Goal: Use online tool/utility: Utilize a website feature to perform a specific function

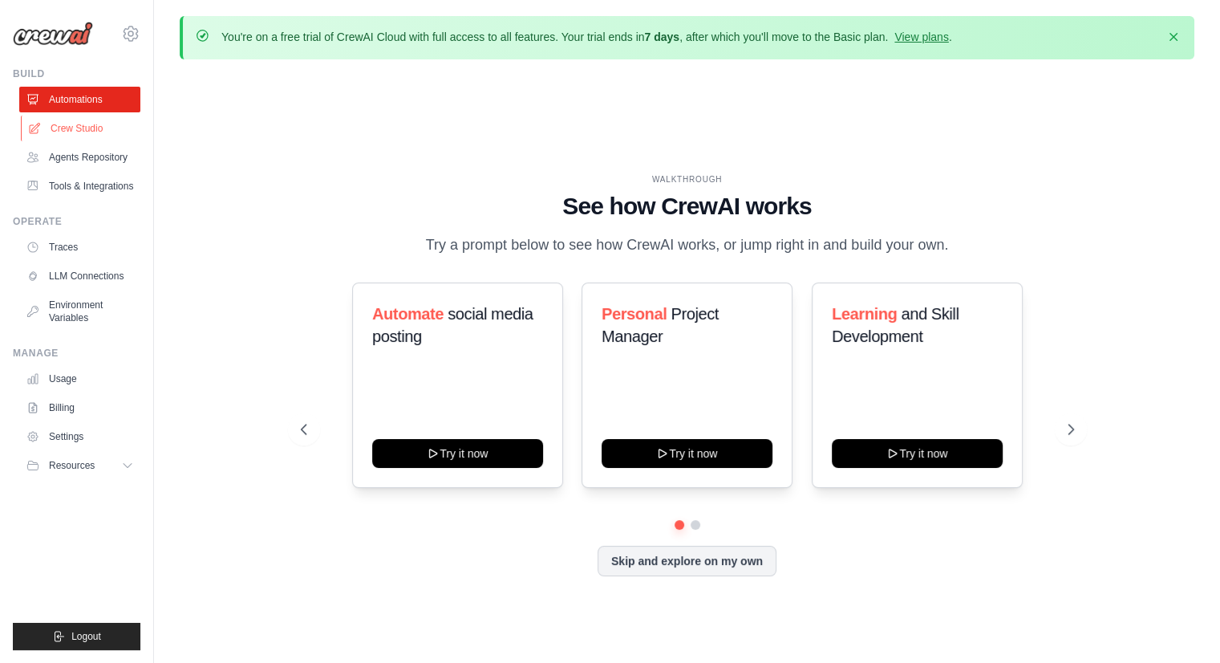
click at [82, 128] on link "Crew Studio" at bounding box center [81, 129] width 121 height 26
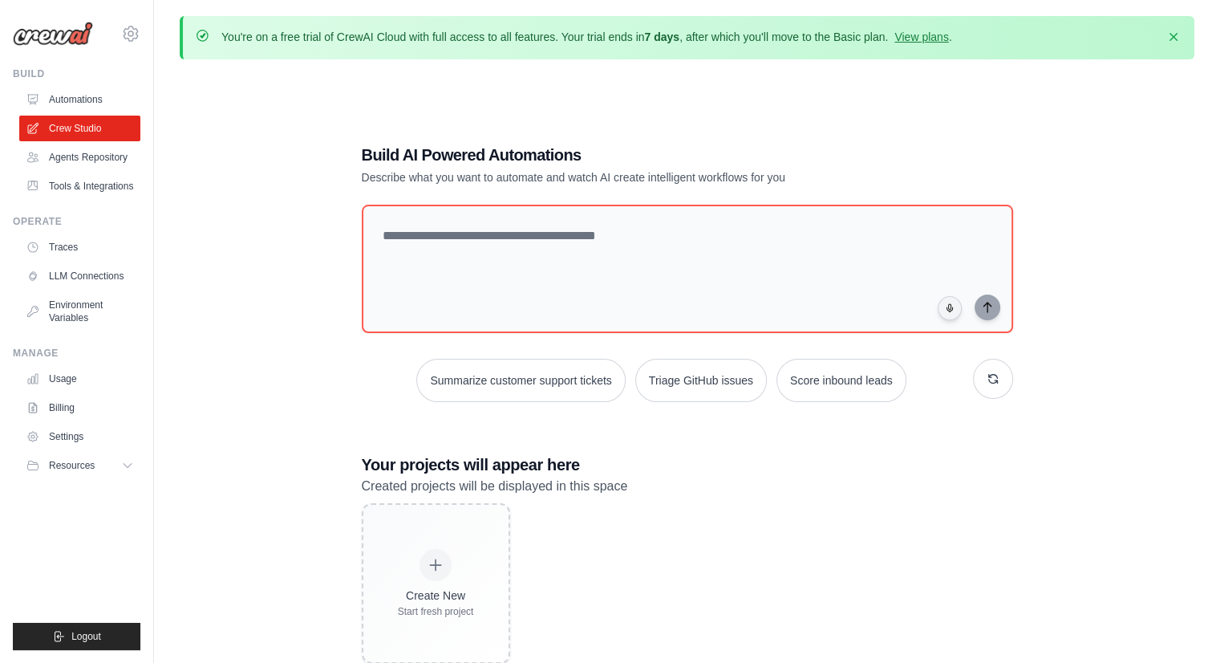
click at [91, 155] on link "Agents Repository" at bounding box center [79, 157] width 121 height 26
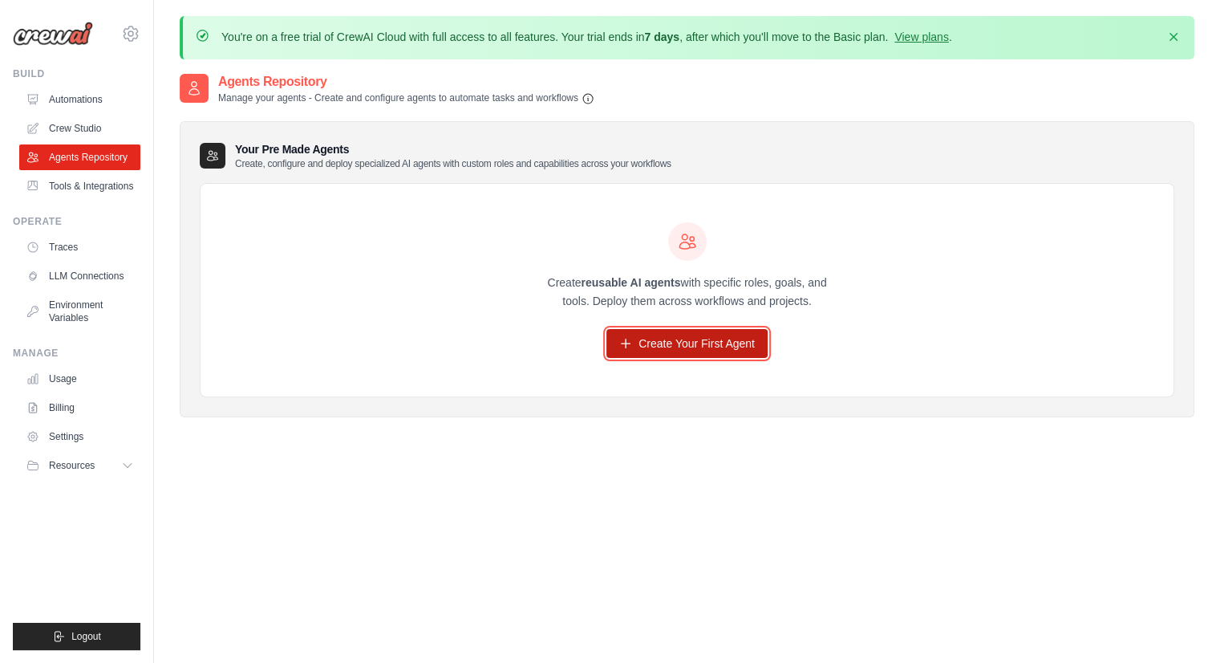
click at [632, 334] on link "Create Your First Agent" at bounding box center [687, 343] width 161 height 29
